Goal: Transaction & Acquisition: Obtain resource

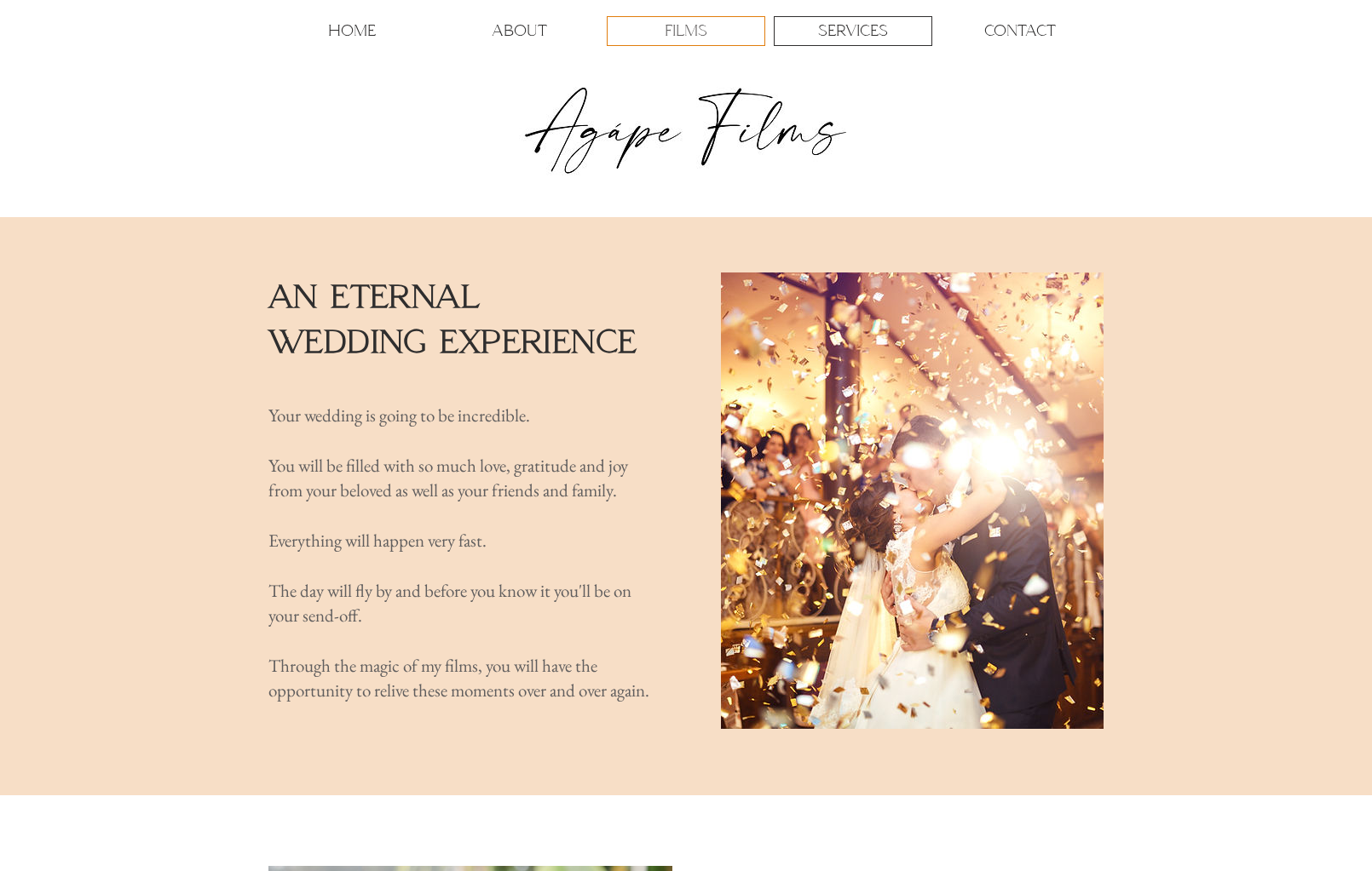
click at [677, 37] on p "FILMS" at bounding box center [686, 30] width 43 height 28
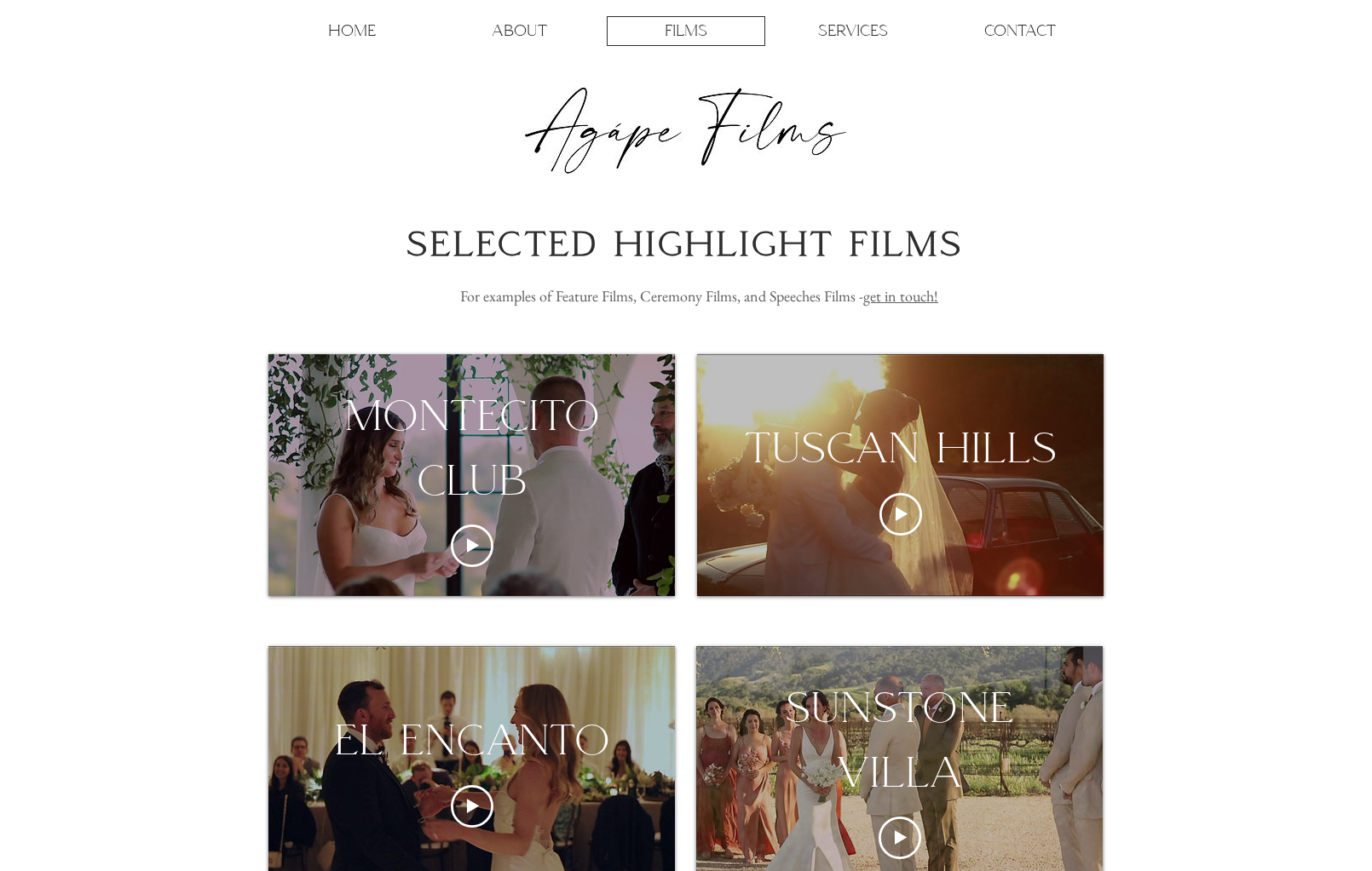
drag, startPoint x: 509, startPoint y: 536, endPoint x: 445, endPoint y: 473, distance: 89.8
click at [445, 473] on div "montecito club" at bounding box center [471, 447] width 406 height 129
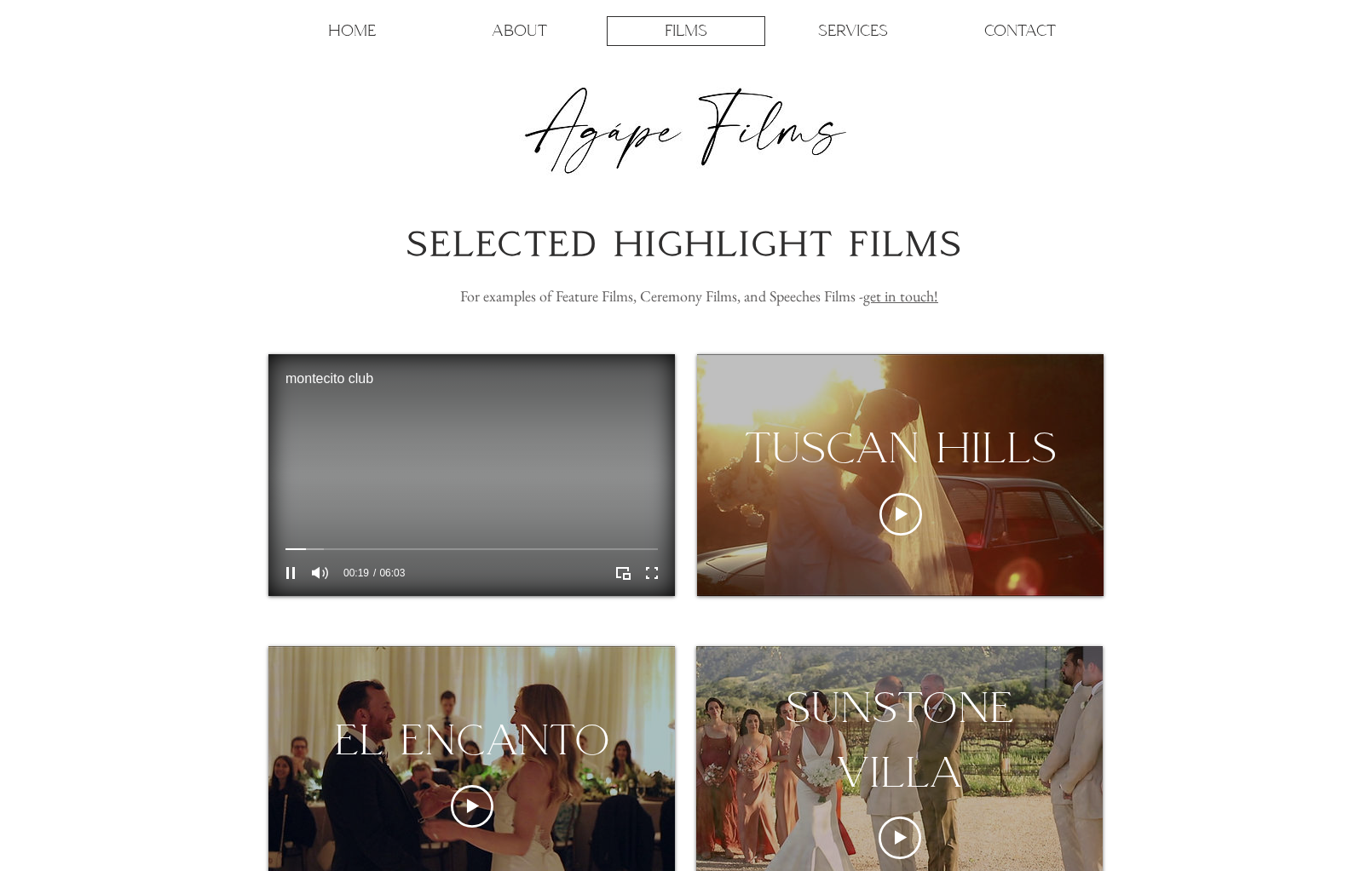
click at [574, 497] on video "montecito club Video Player" at bounding box center [471, 475] width 406 height 242
click at [433, 436] on video "montecito club Video Player" at bounding box center [471, 475] width 406 height 242
click at [393, 503] on video "montecito club Video Player" at bounding box center [471, 475] width 406 height 242
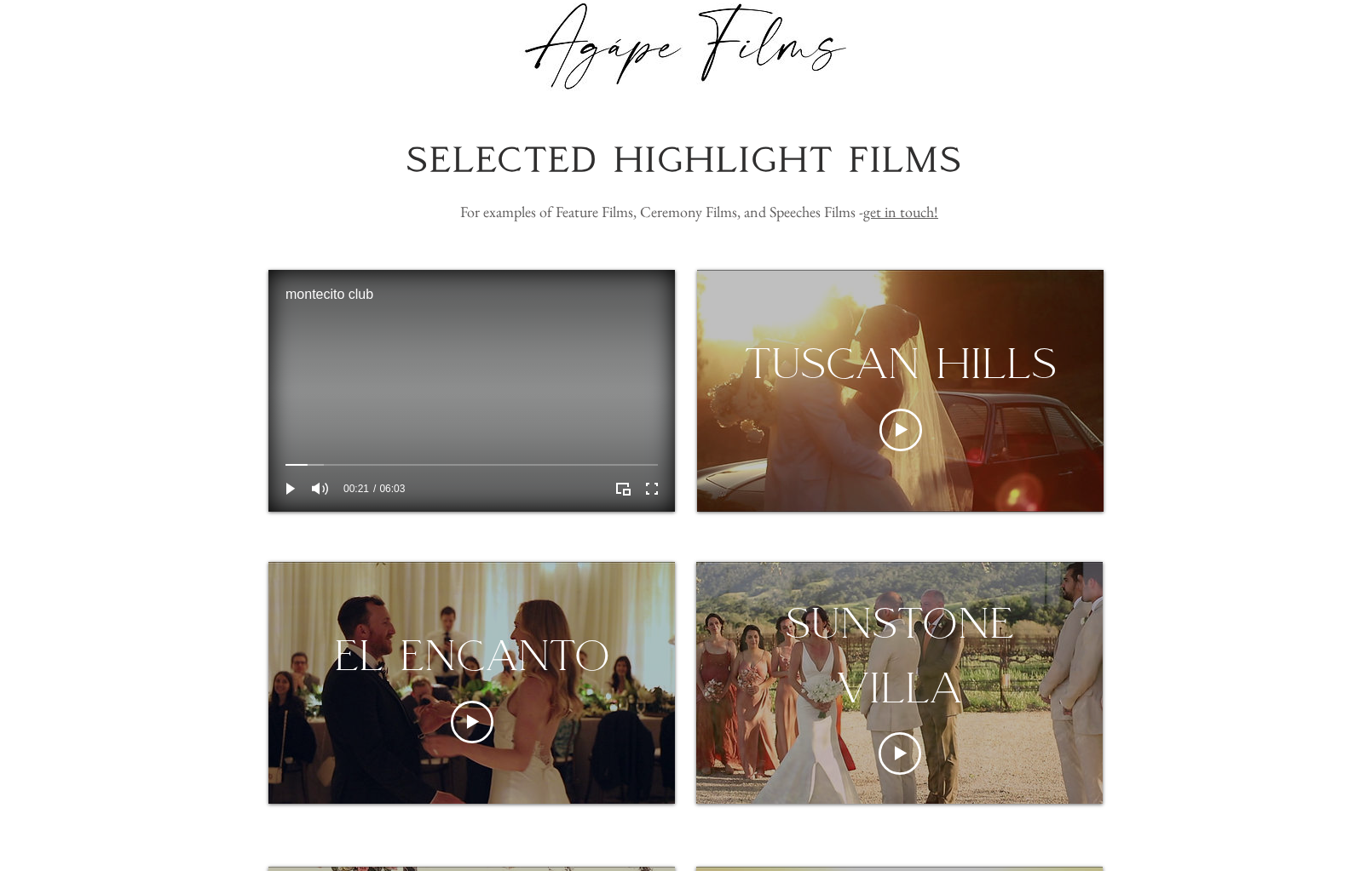
scroll to position [85, 0]
click at [487, 410] on video "montecito club Video Player" at bounding box center [471, 390] width 406 height 242
click at [335, 462] on div "montecito club Video Player" at bounding box center [472, 464] width 372 height 5
click at [367, 464] on div "montecito club Video Player" at bounding box center [472, 464] width 372 height 5
click at [392, 464] on div "montecito club Video Player" at bounding box center [472, 464] width 372 height 5
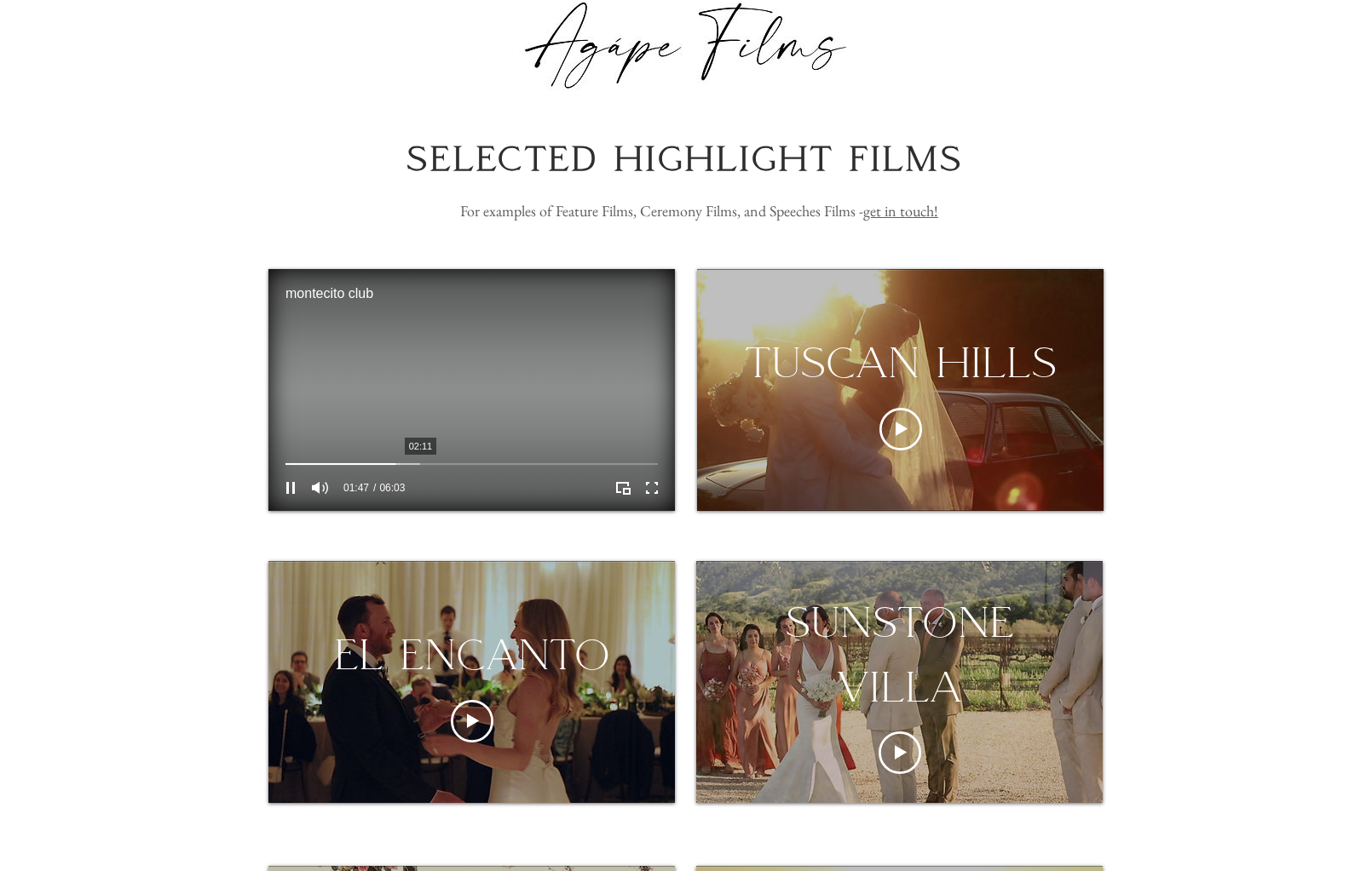
drag, startPoint x: 420, startPoint y: 462, endPoint x: 414, endPoint y: 387, distance: 75.2
click at [414, 387] on video "montecito club Video Player" at bounding box center [471, 390] width 406 height 242
click at [658, 483] on icon "Enter full screen" at bounding box center [652, 488] width 15 height 15
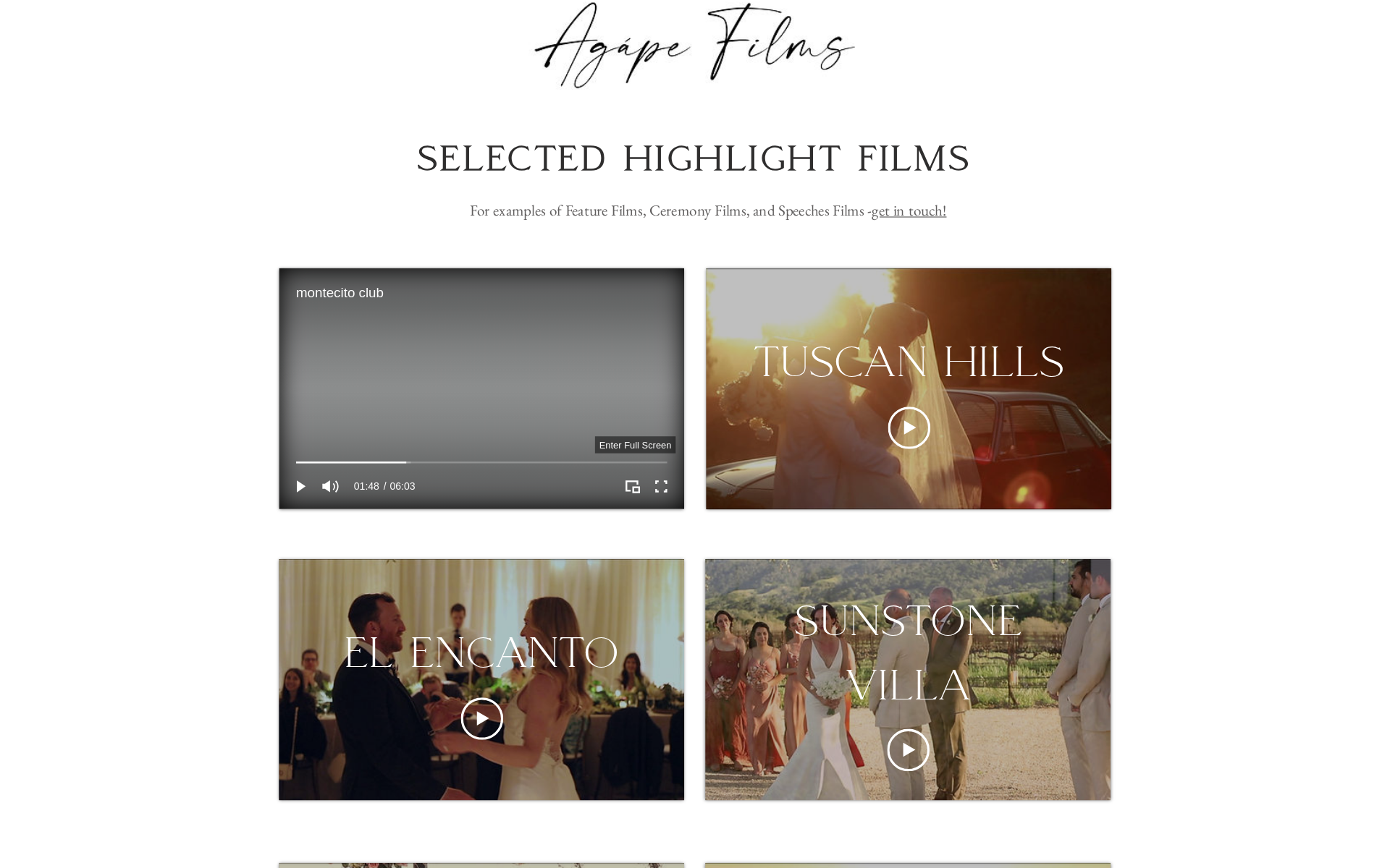
scroll to position [0, 0]
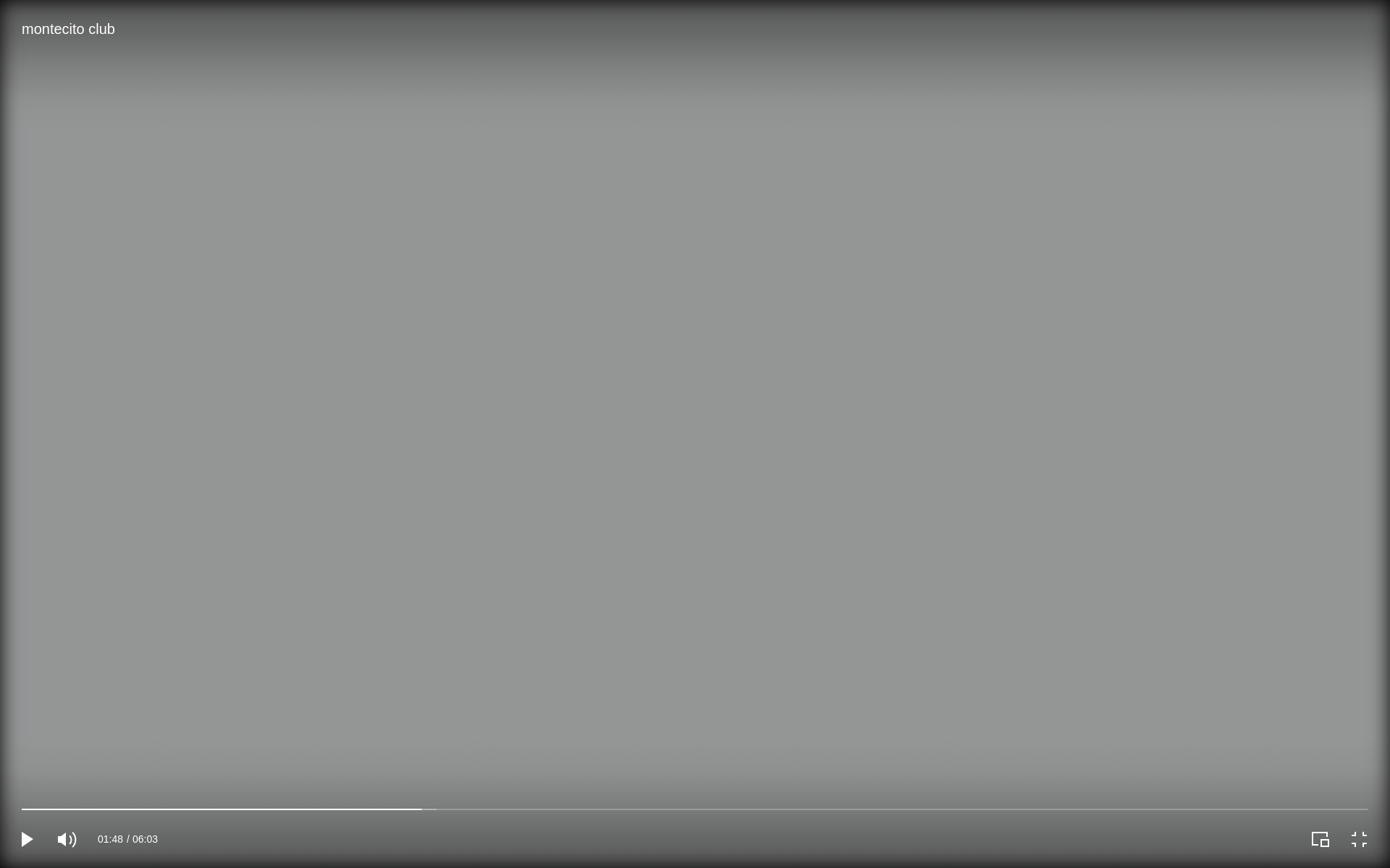
click at [713, 386] on video "montecito club Video Player" at bounding box center [695, 434] width 1390 height 868
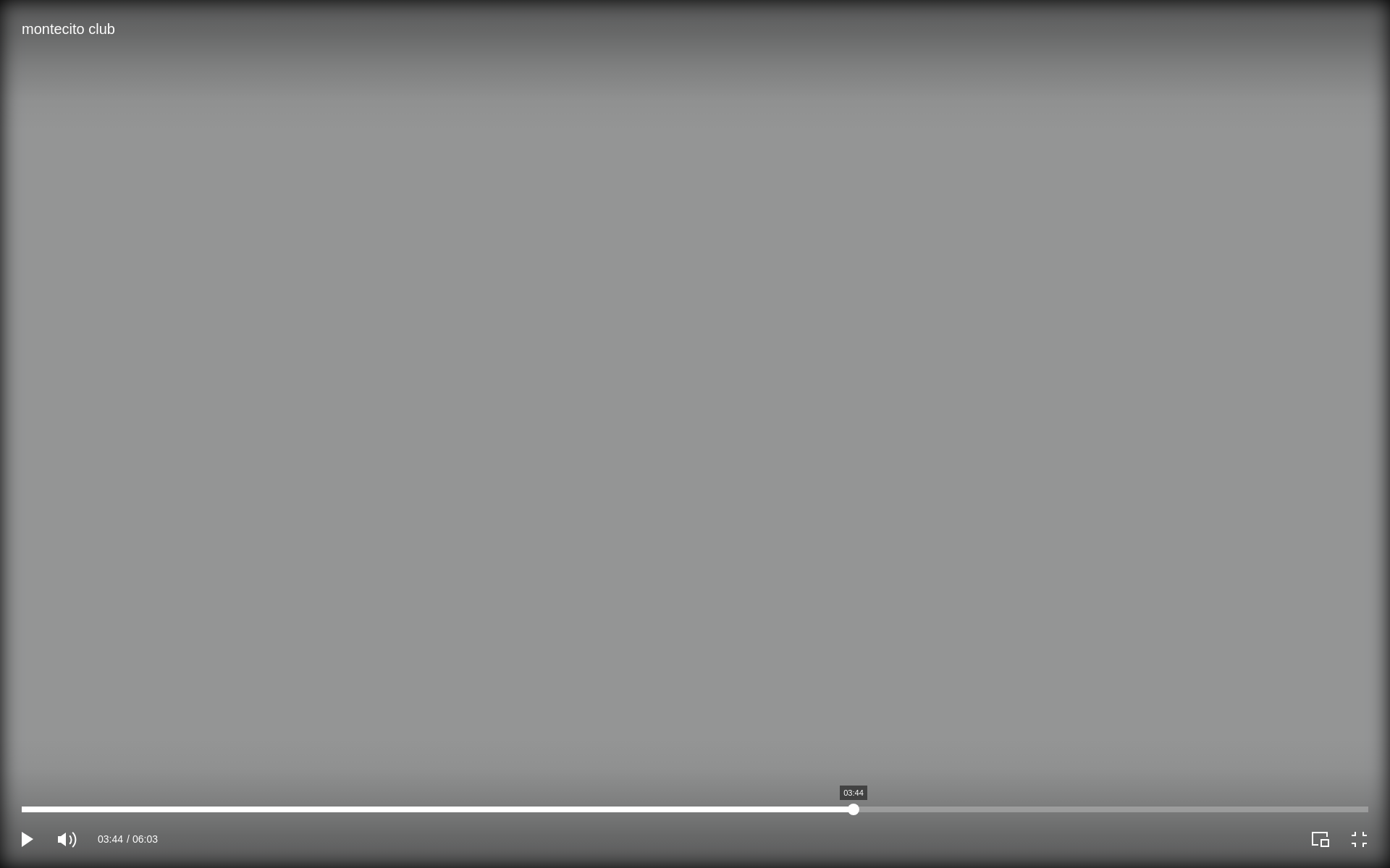
drag, startPoint x: 627, startPoint y: 811, endPoint x: 854, endPoint y: 811, distance: 227.0
click at [854, 739] on div "montecito club Video Player" at bounding box center [695, 809] width 1346 height 6
click at [1056, 739] on div "montecito club Video Player" at bounding box center [695, 809] width 1346 height 6
click at [1163, 739] on div "montecito club Video Player" at bounding box center [695, 809] width 1346 height 6
click at [1165, 739] on div "montecito club Video Player" at bounding box center [695, 809] width 1346 height 6
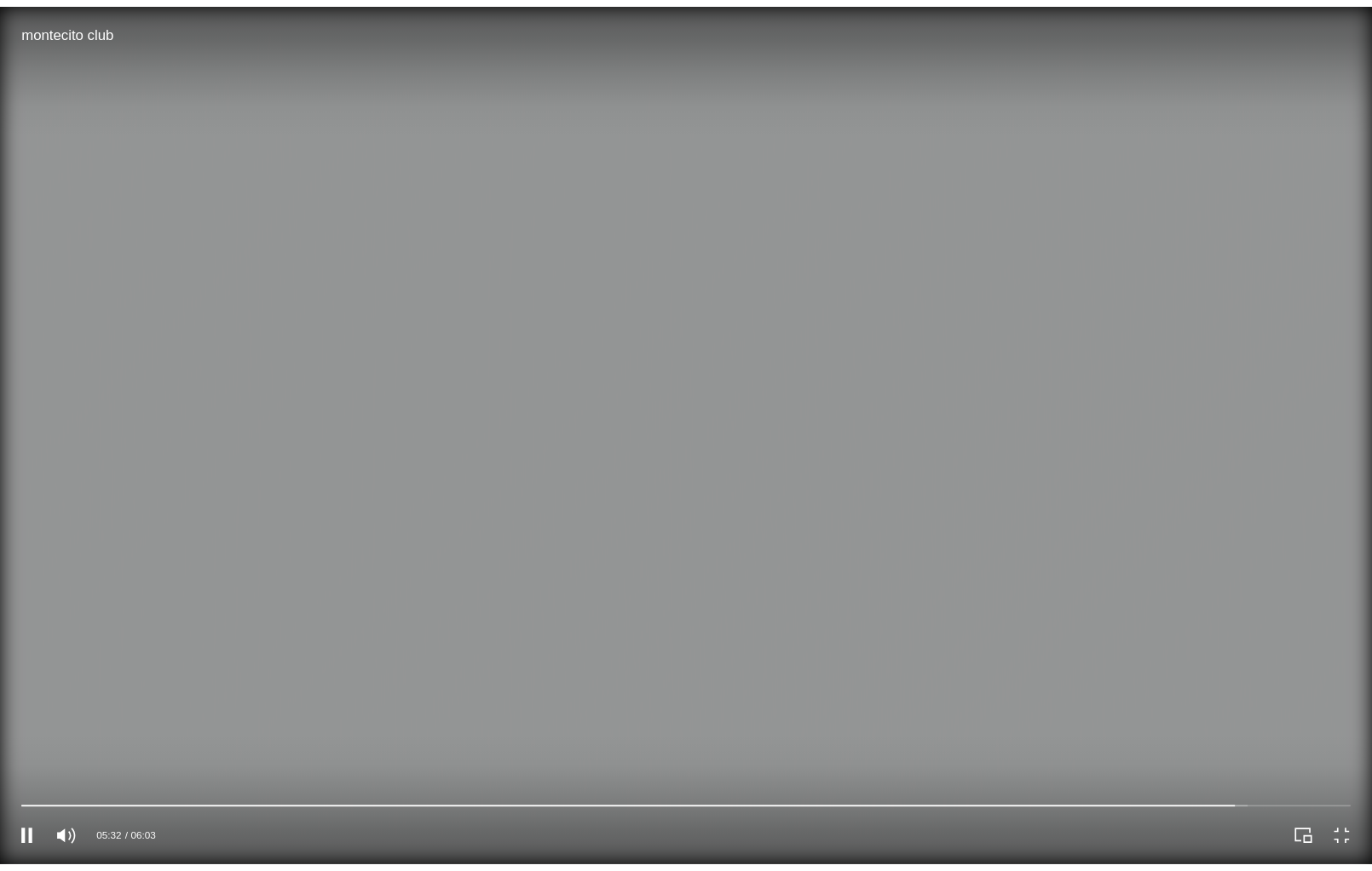
scroll to position [85, 0]
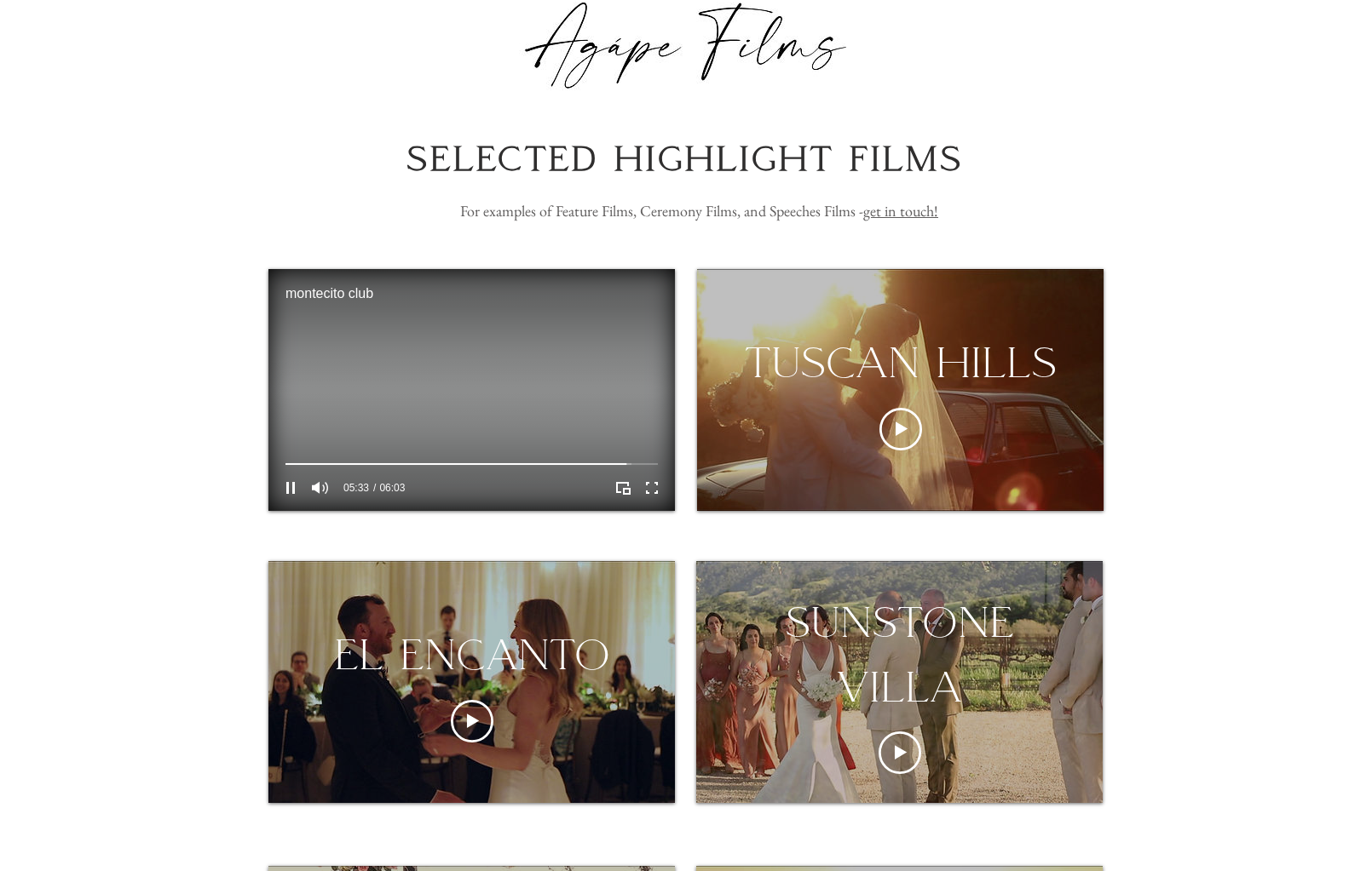
click at [495, 383] on video "montecito club Video Player" at bounding box center [471, 390] width 406 height 242
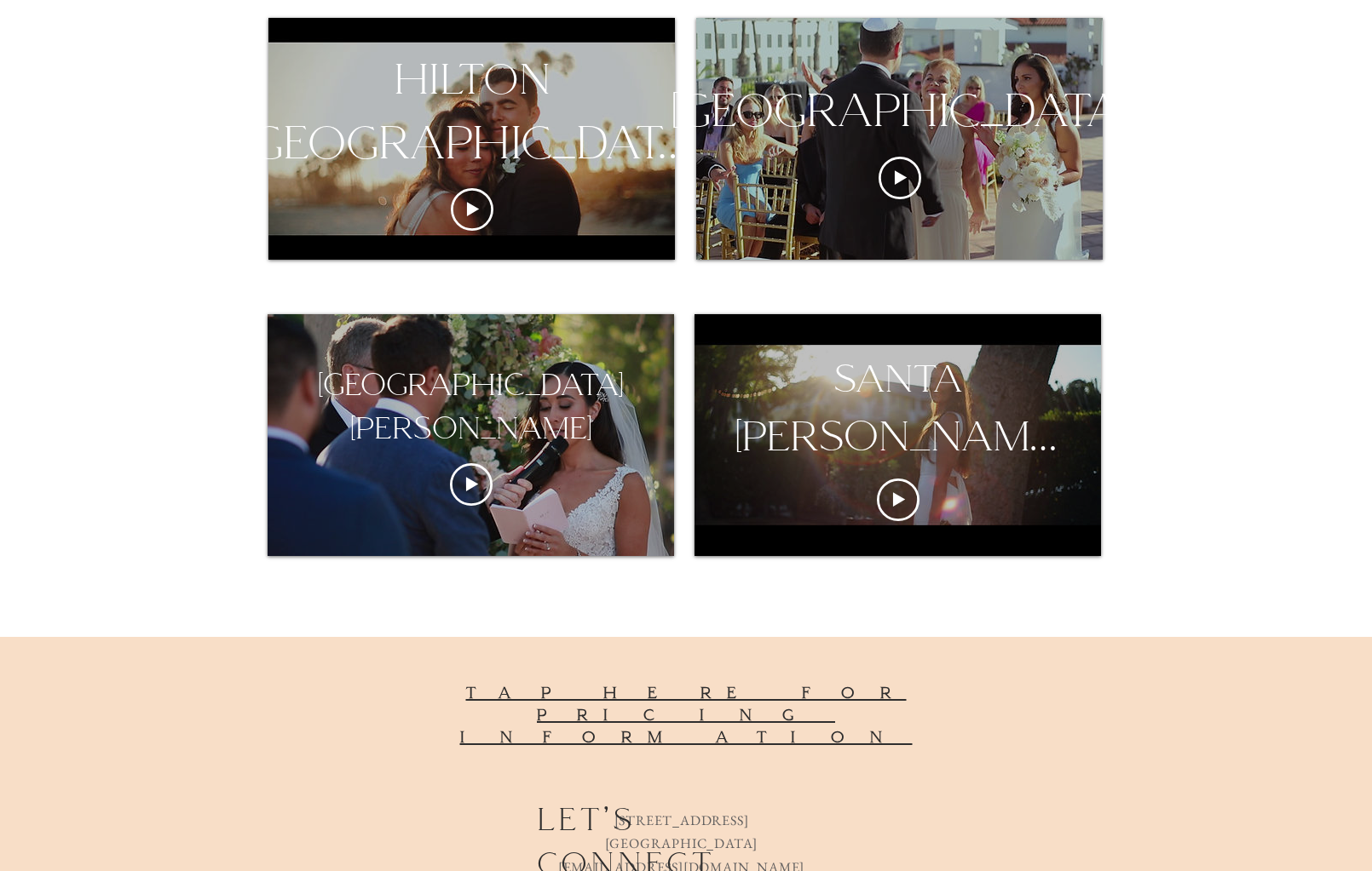
scroll to position [1253, 0]
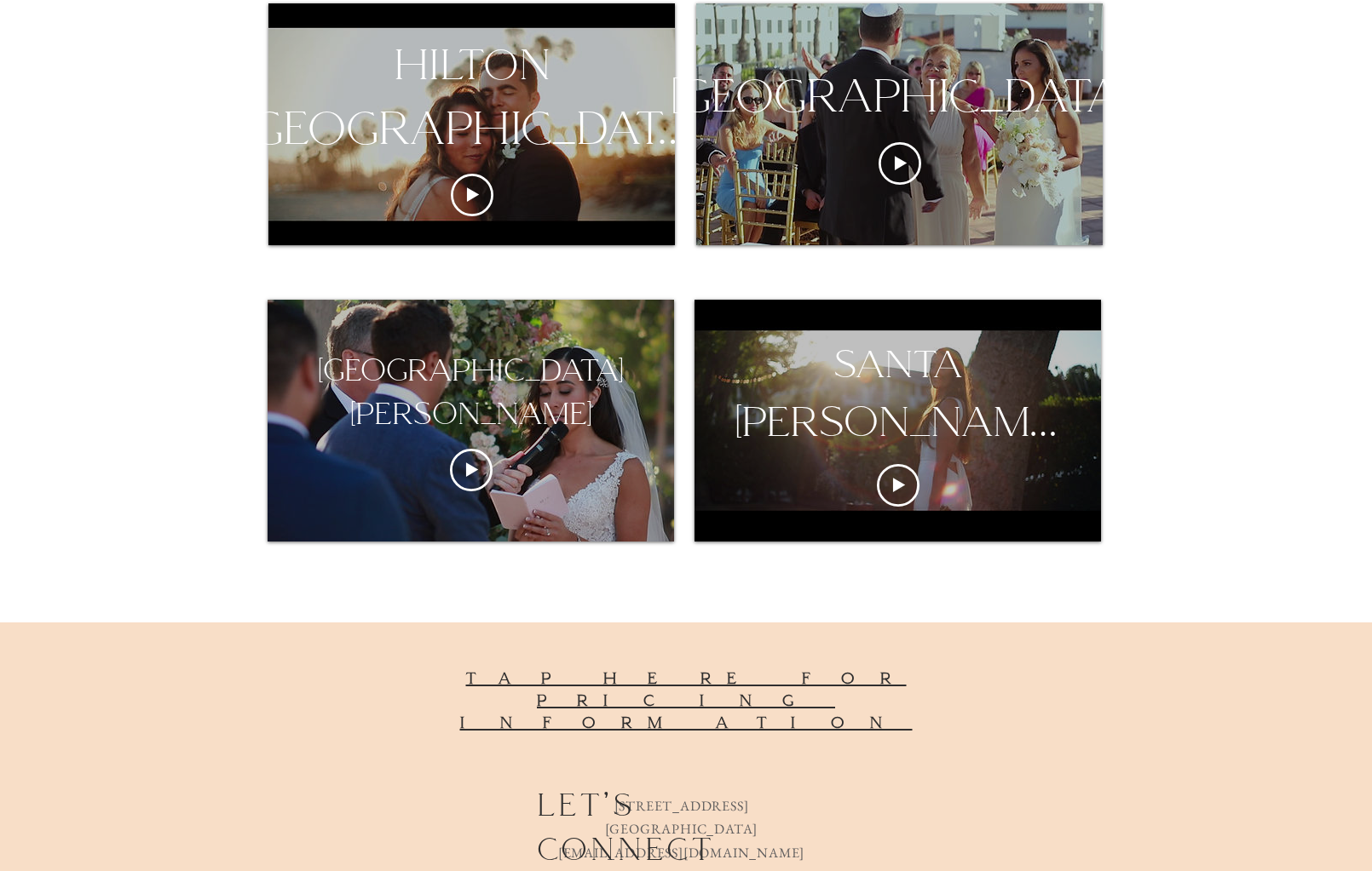
click at [611, 683] on span "tap here for pricing information" at bounding box center [686, 701] width 452 height 64
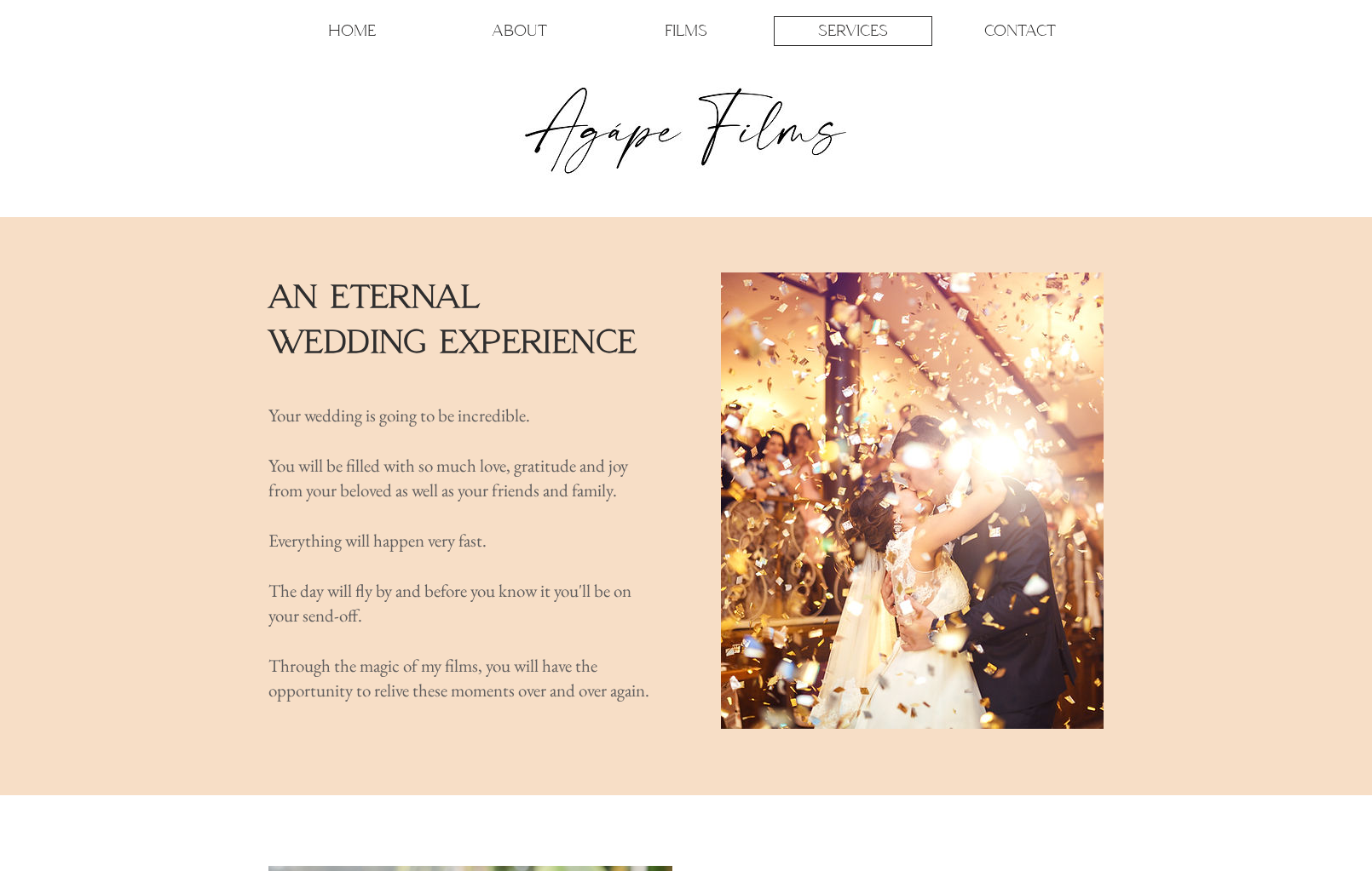
scroll to position [10, 0]
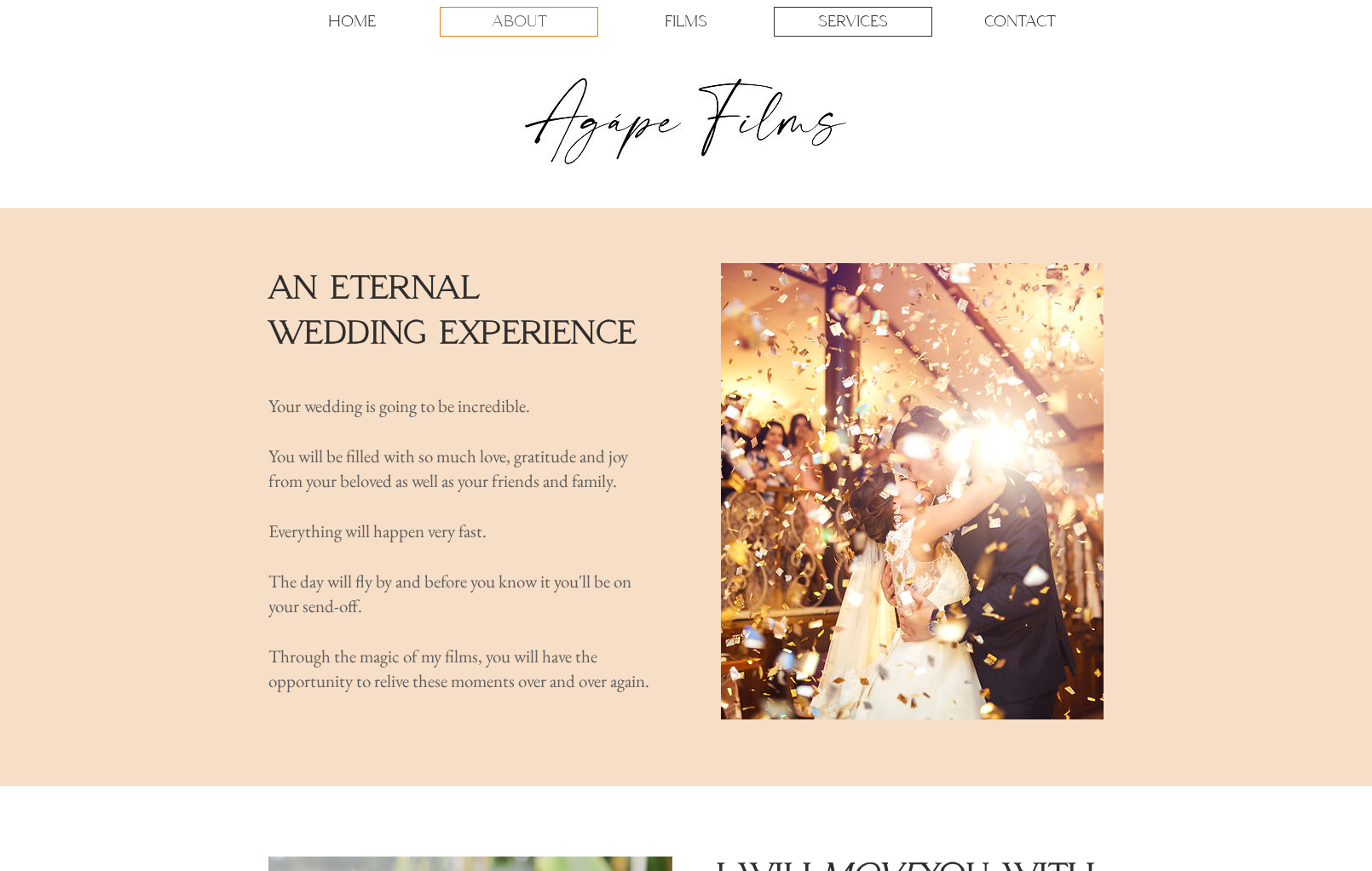
click at [519, 13] on p "ABOUT" at bounding box center [518, 21] width 56 height 28
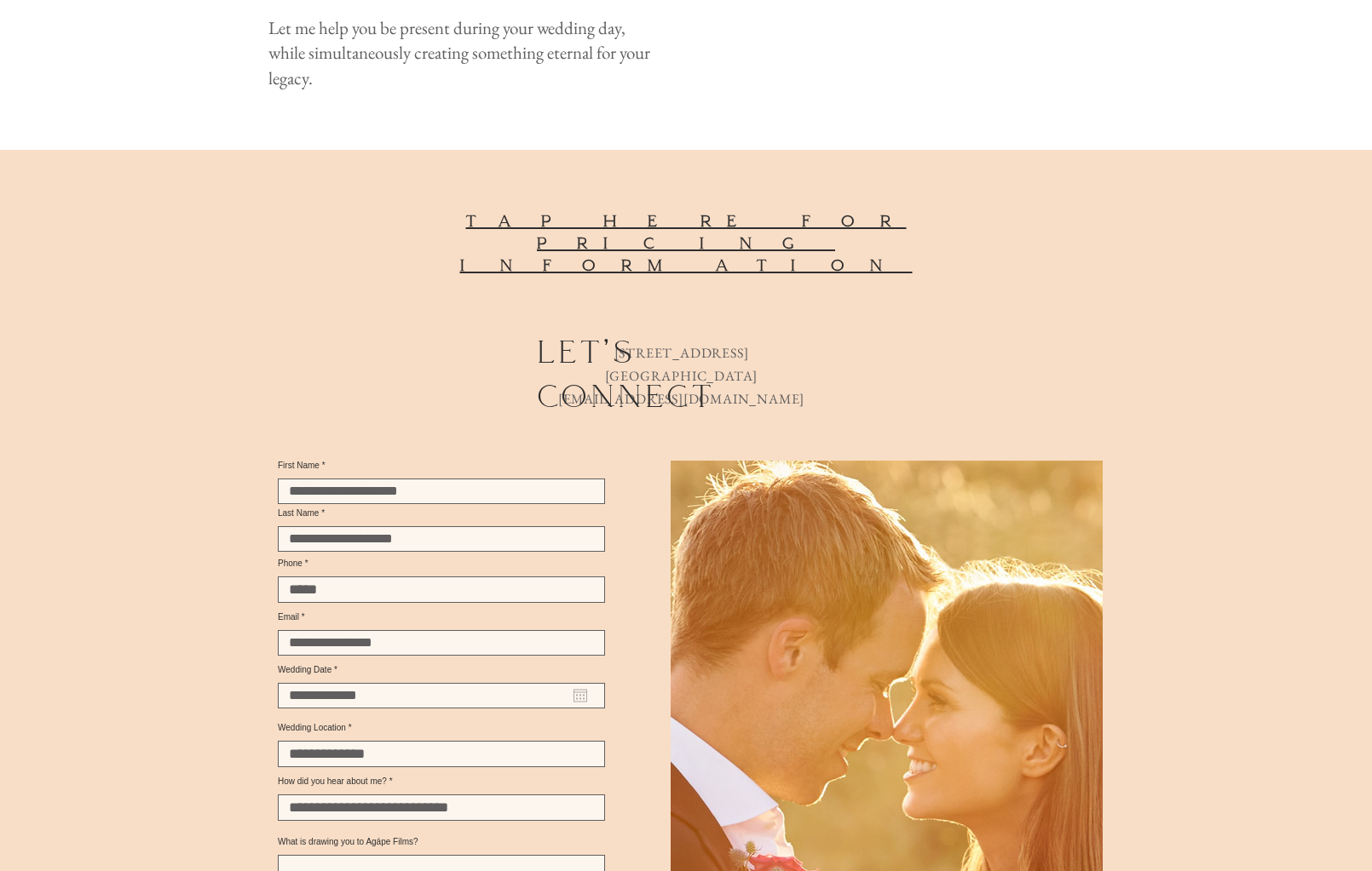
scroll to position [1953, 0]
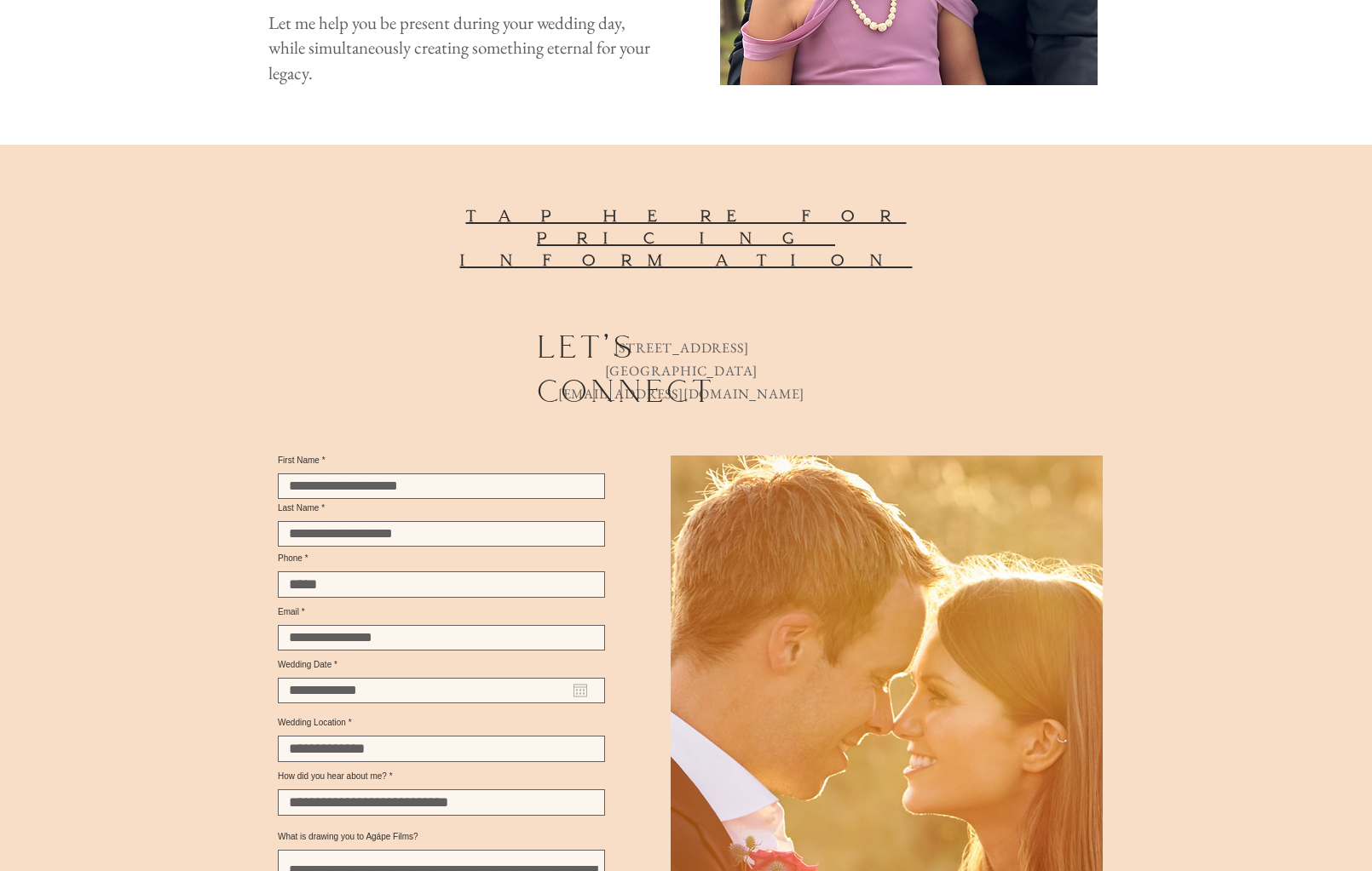
click at [815, 207] on span "tap here for pricing information" at bounding box center [686, 239] width 452 height 64
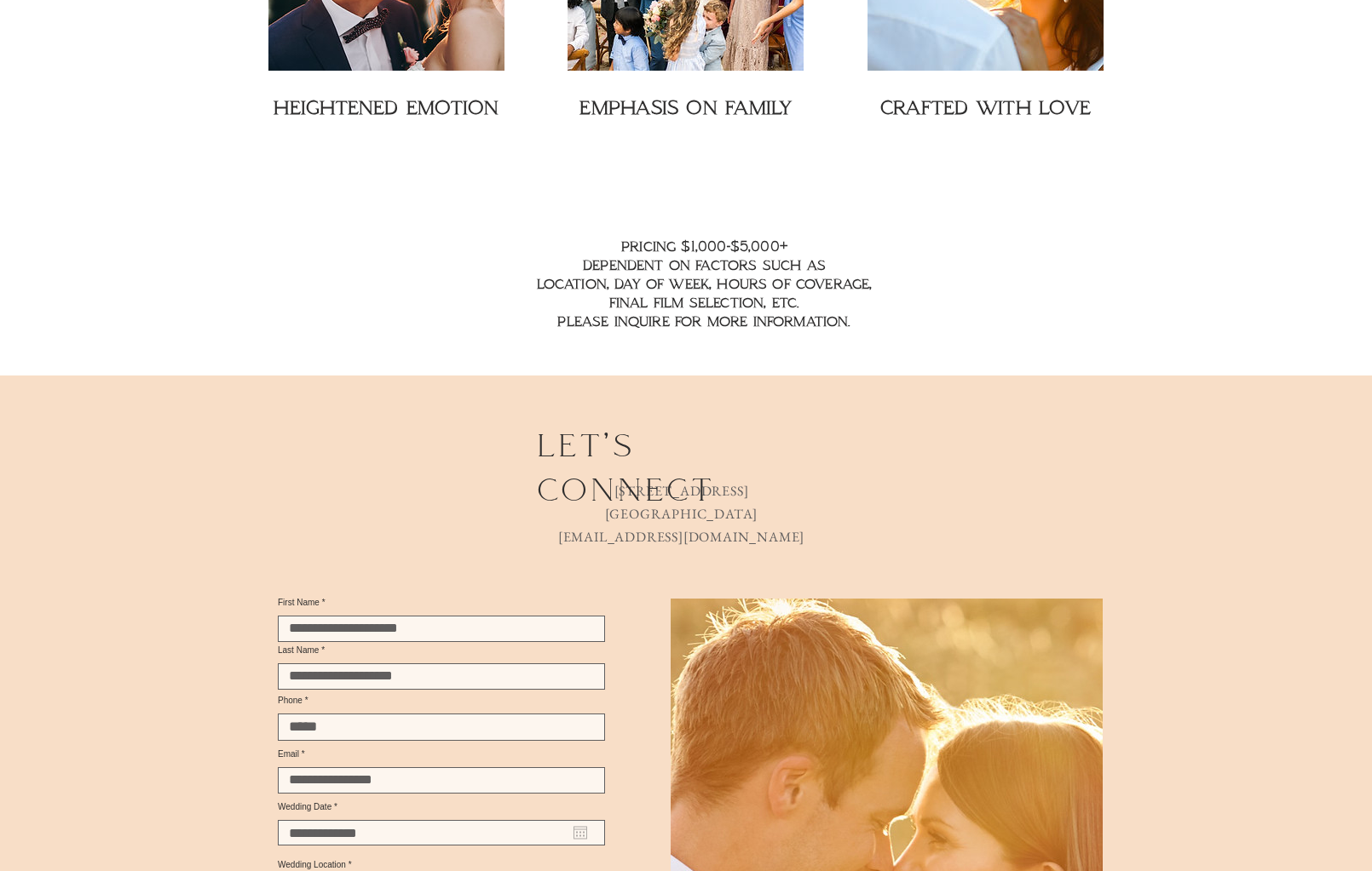
scroll to position [2651, 0]
